Goal: Information Seeking & Learning: Learn about a topic

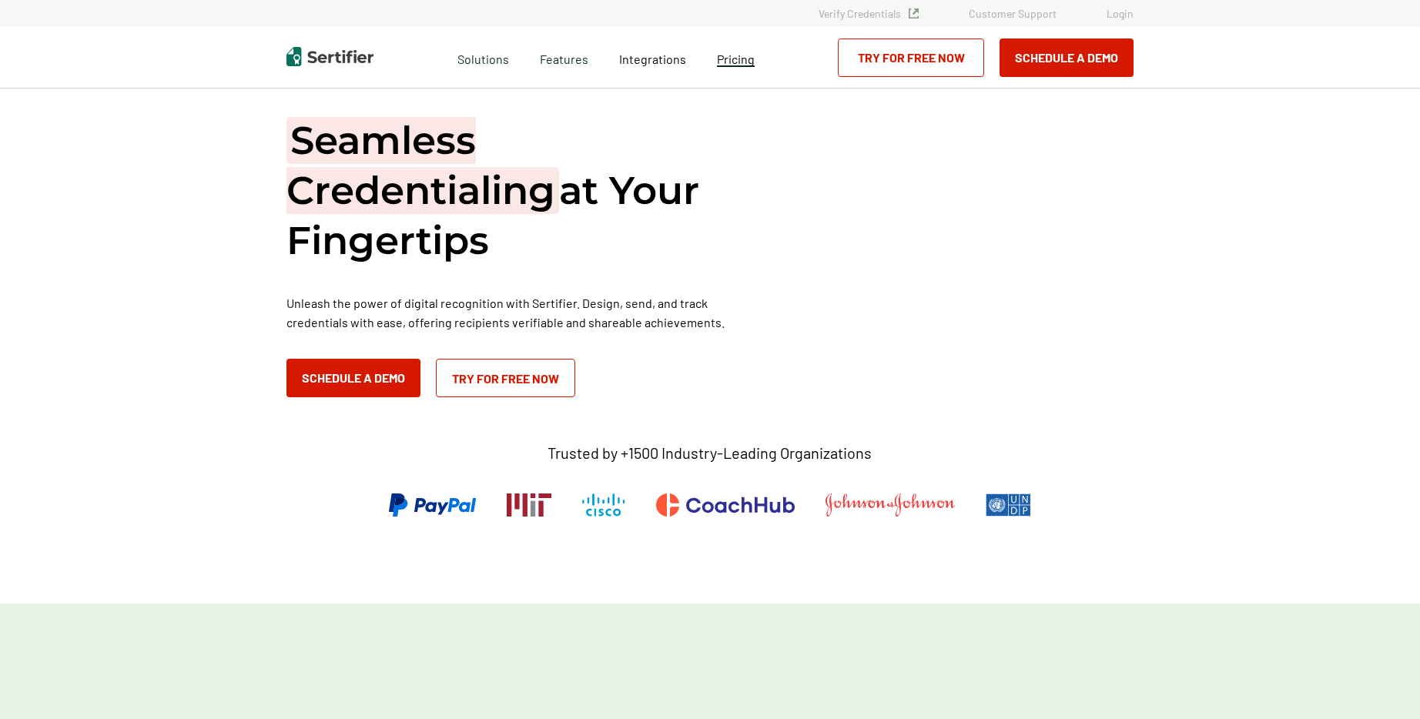
click at [719, 66] on div "Pricing" at bounding box center [736, 58] width 69 height 62
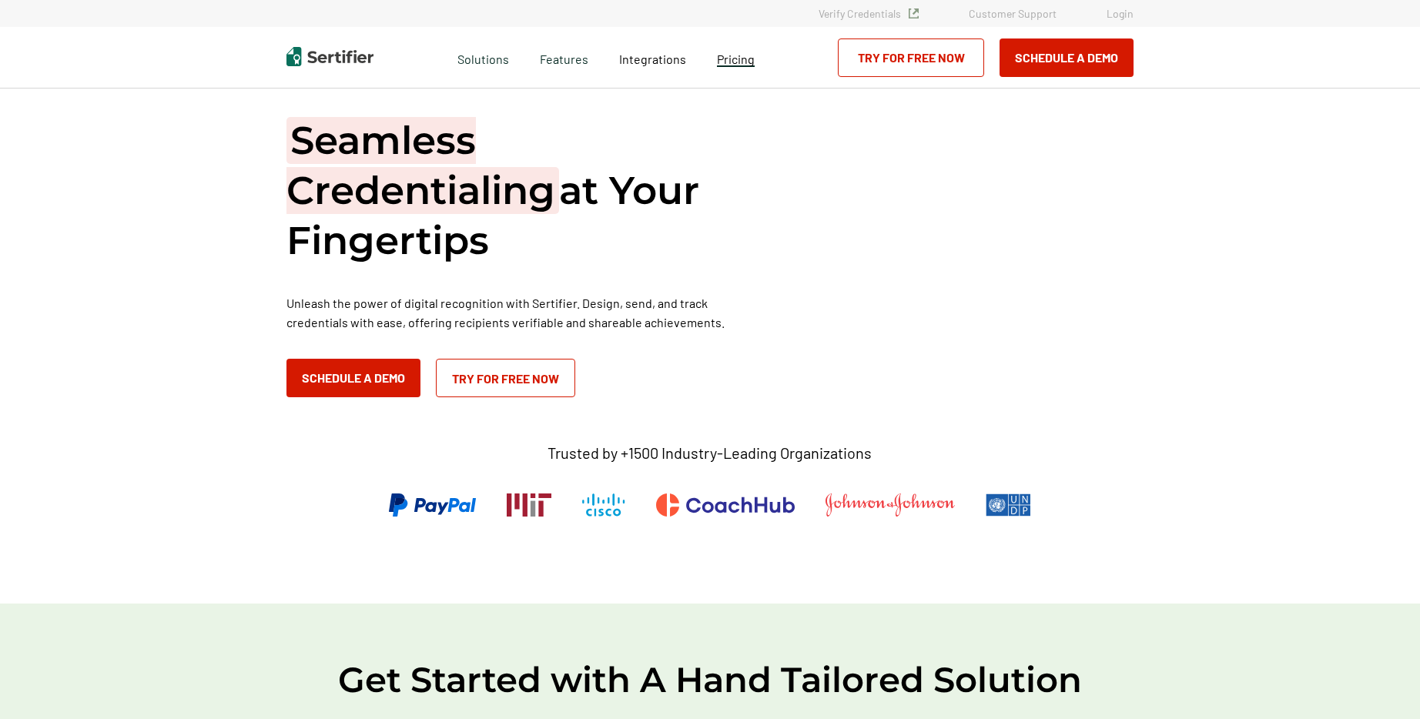
click at [721, 63] on span "Pricing" at bounding box center [736, 59] width 38 height 15
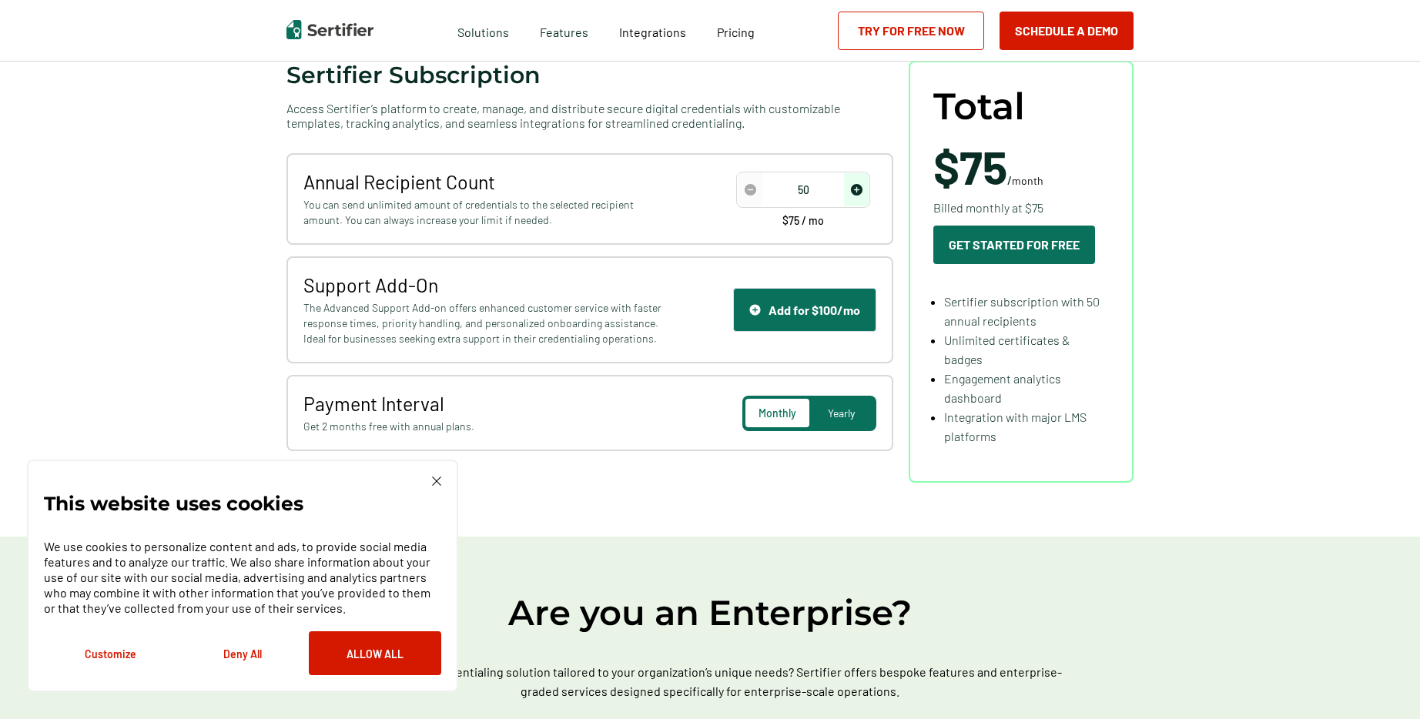
scroll to position [176, 0]
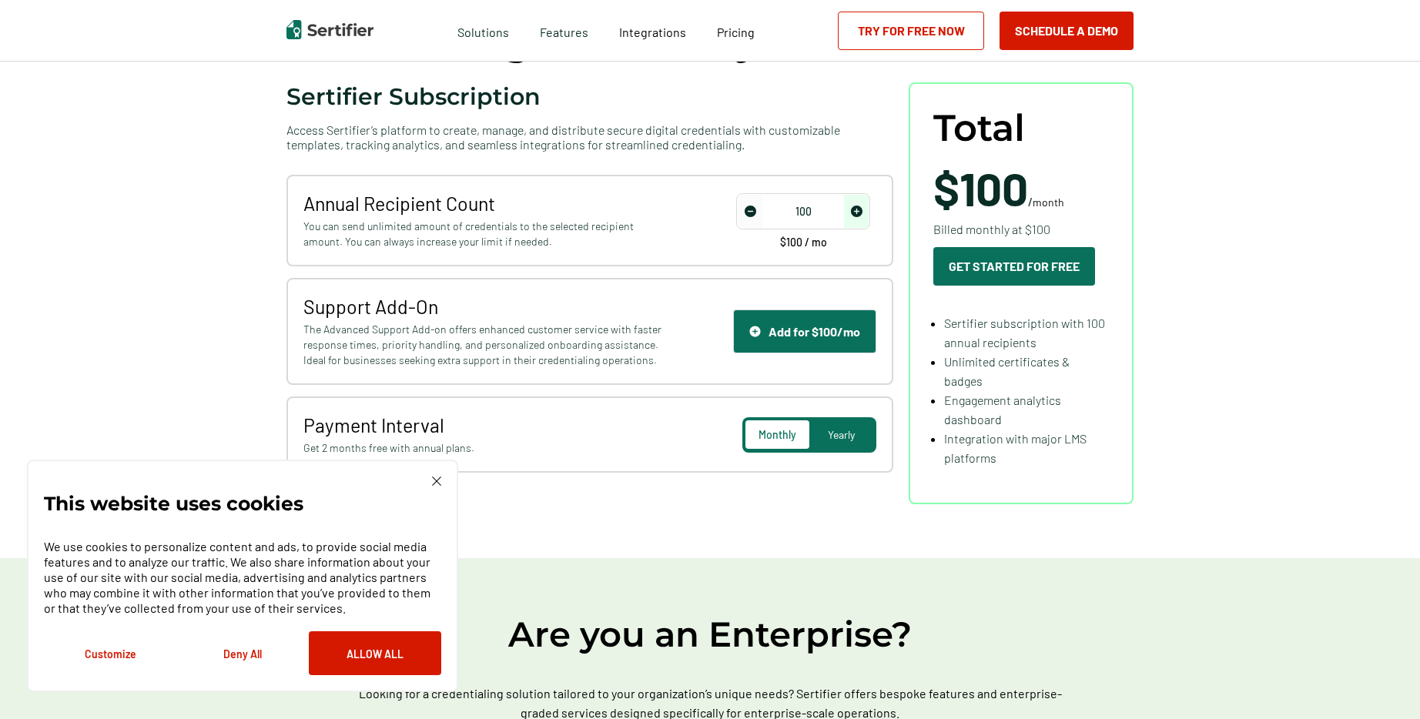
click at [868, 212] on span "increase number" at bounding box center [856, 211] width 25 height 33
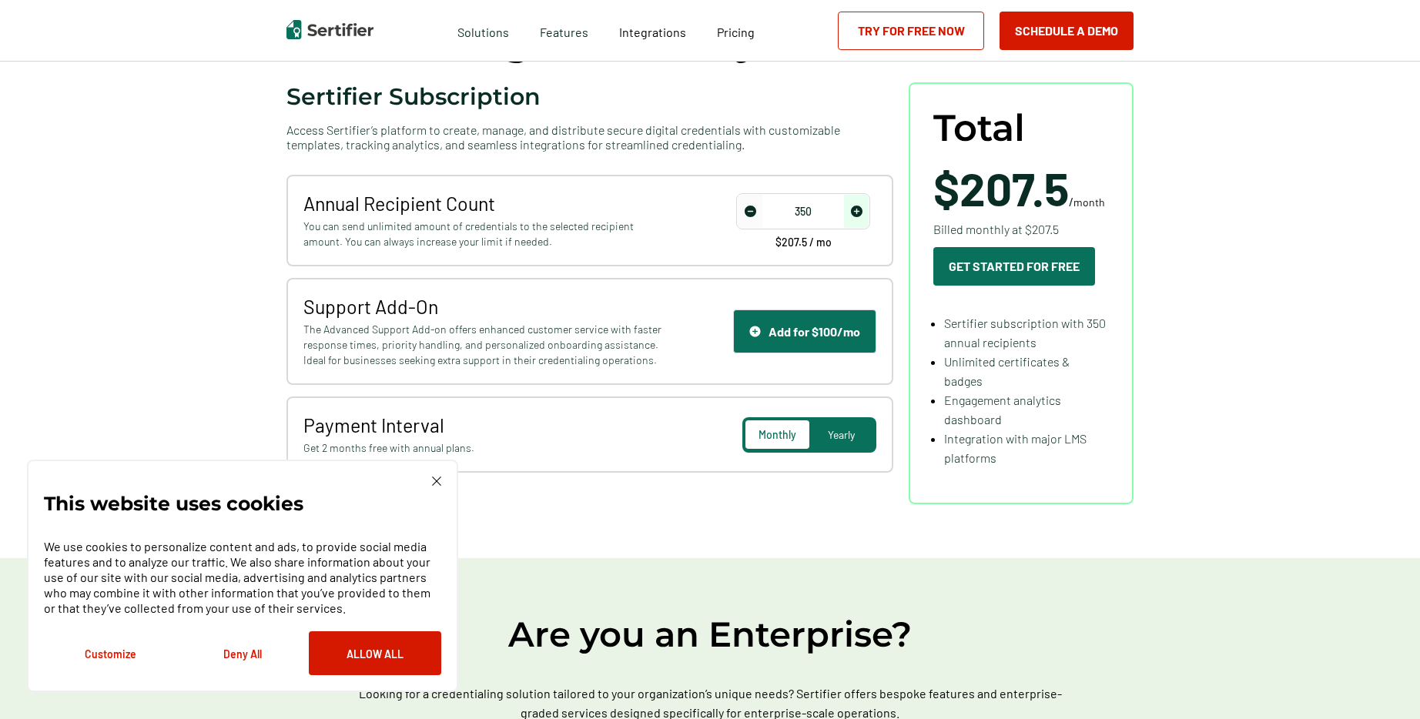
click at [868, 212] on span "increase number" at bounding box center [856, 211] width 25 height 33
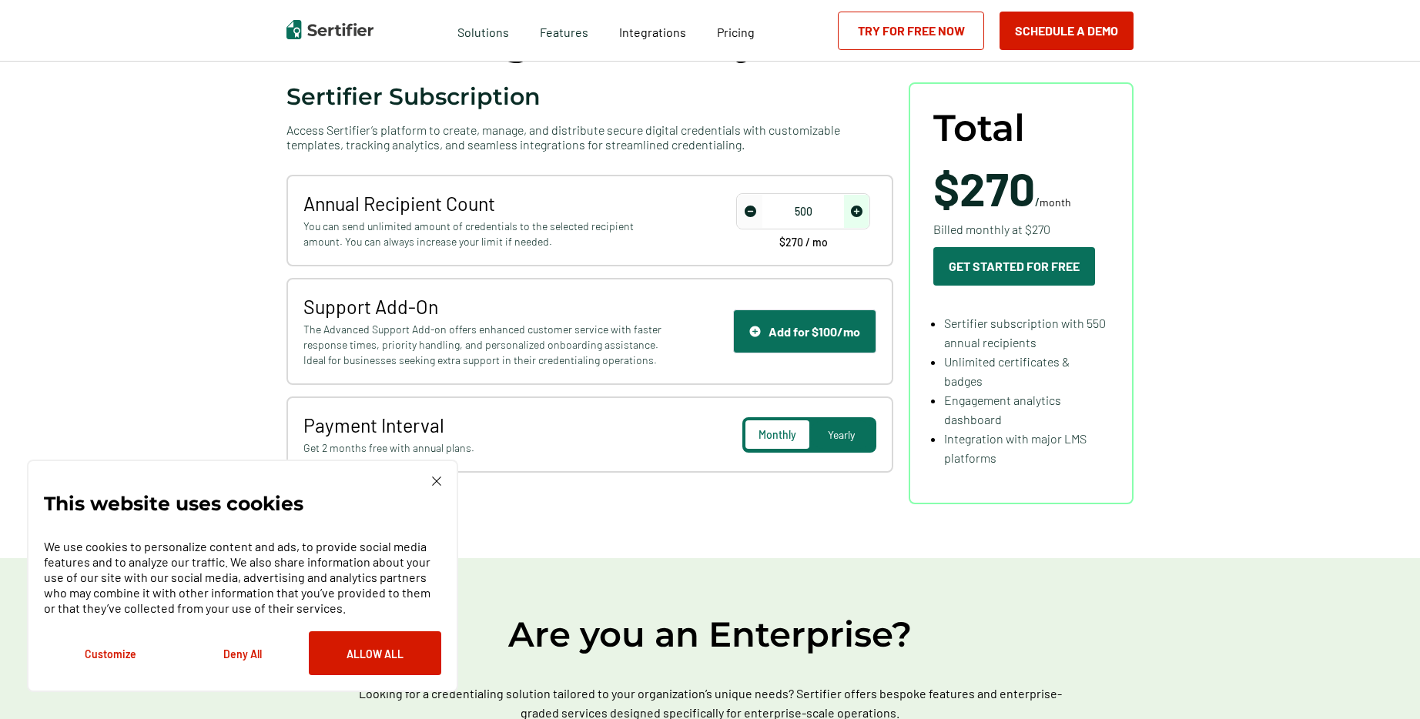
click at [745, 220] on span "decrease number" at bounding box center [750, 211] width 25 height 33
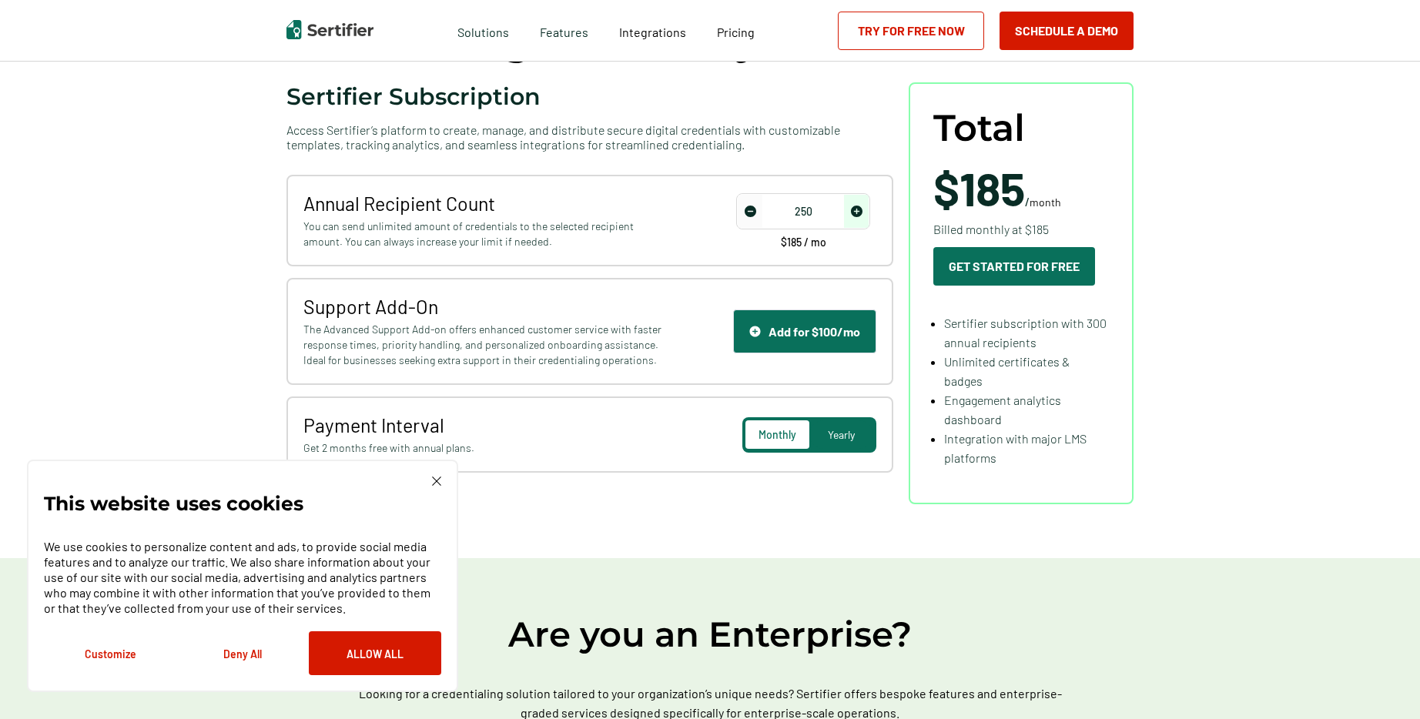
click at [745, 220] on span "decrease number" at bounding box center [750, 211] width 25 height 33
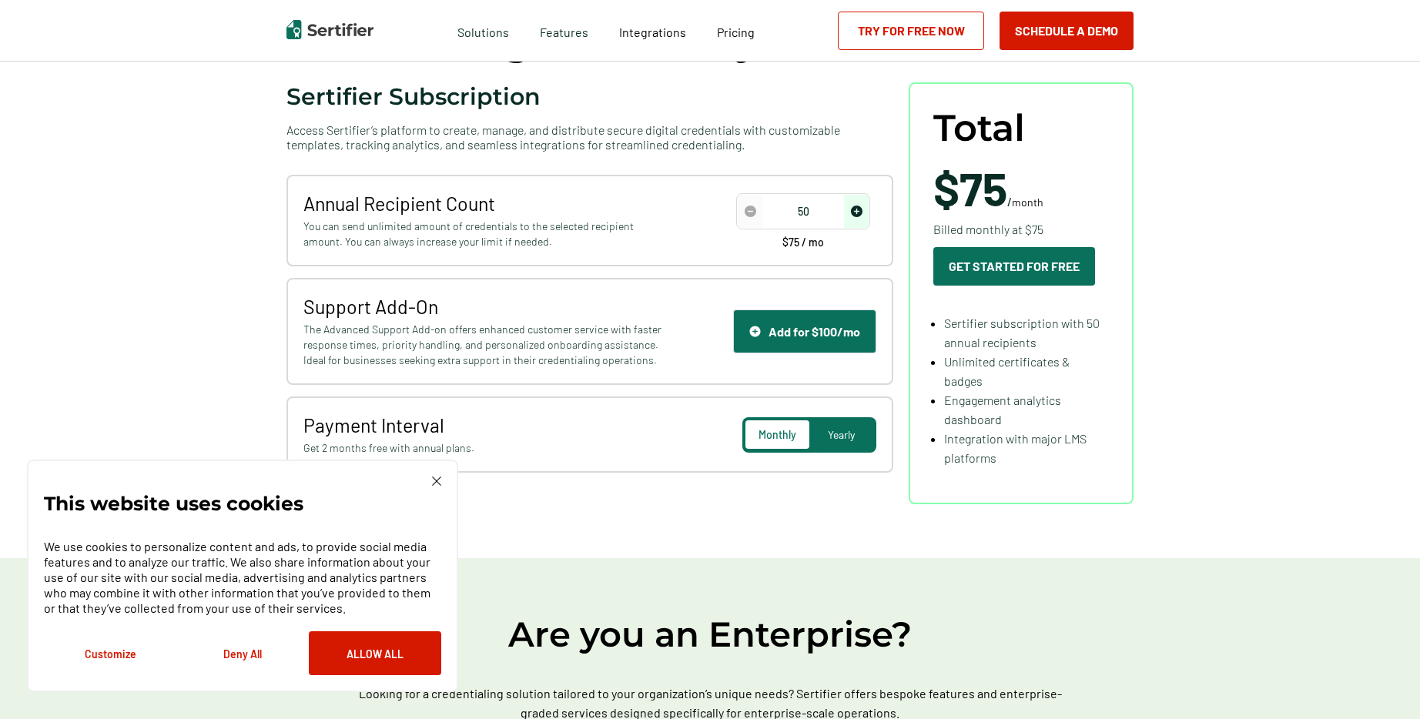
type input "100"
click at [865, 216] on span "increase number" at bounding box center [856, 211] width 25 height 33
